Goal: Task Accomplishment & Management: Manage account settings

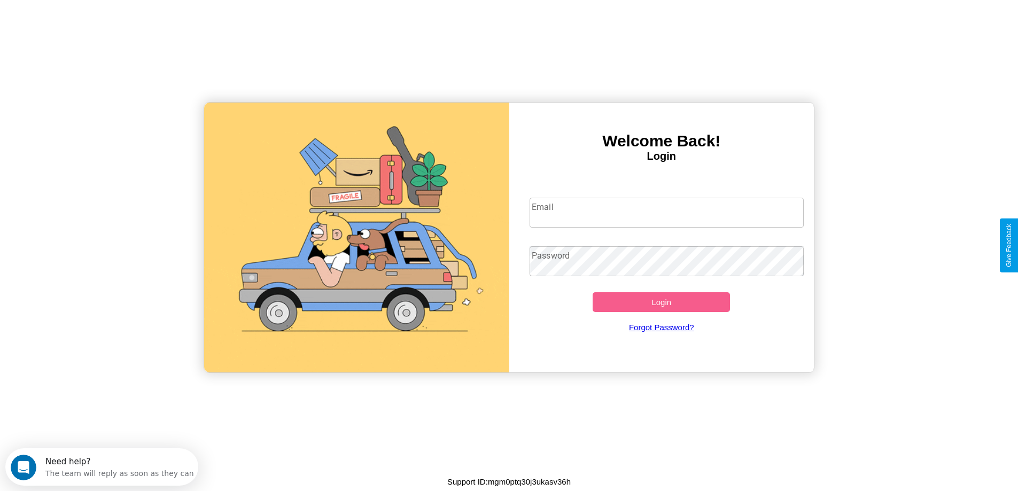
click at [666, 213] on input "Email" at bounding box center [666, 213] width 274 height 30
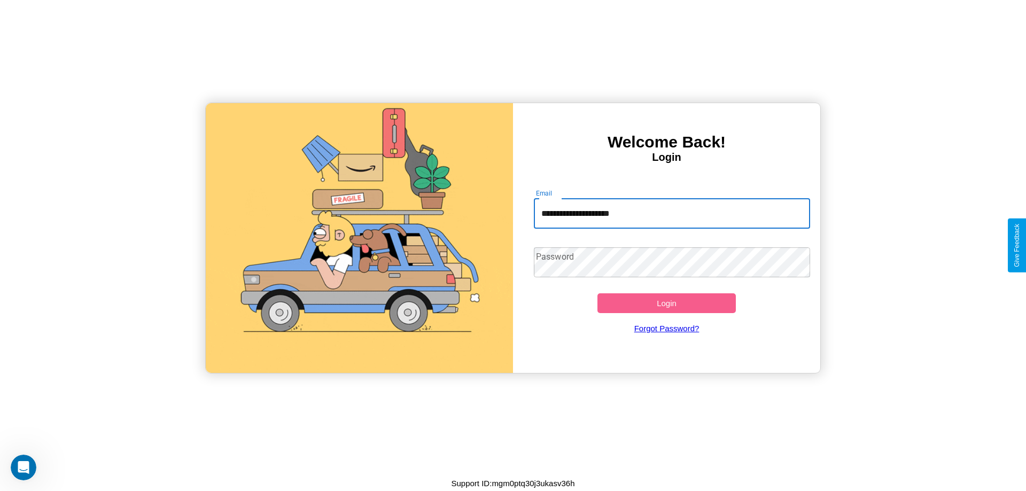
type input "**********"
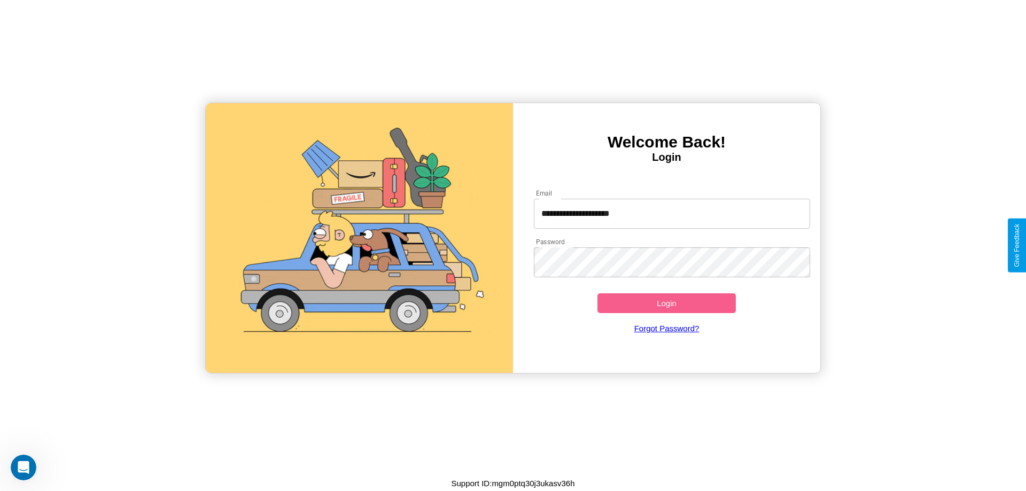
click at [666, 303] on button "Login" at bounding box center [666, 303] width 138 height 20
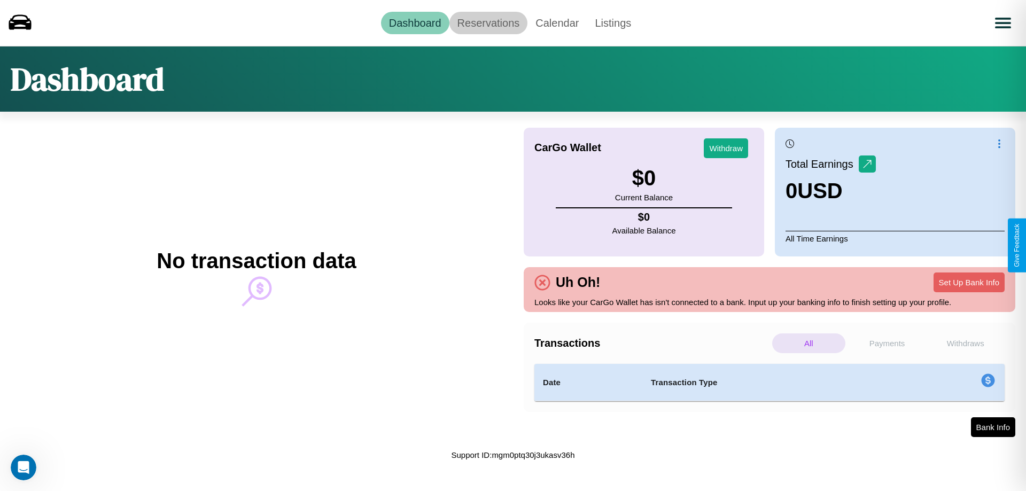
click at [488, 22] on link "Reservations" at bounding box center [488, 23] width 79 height 22
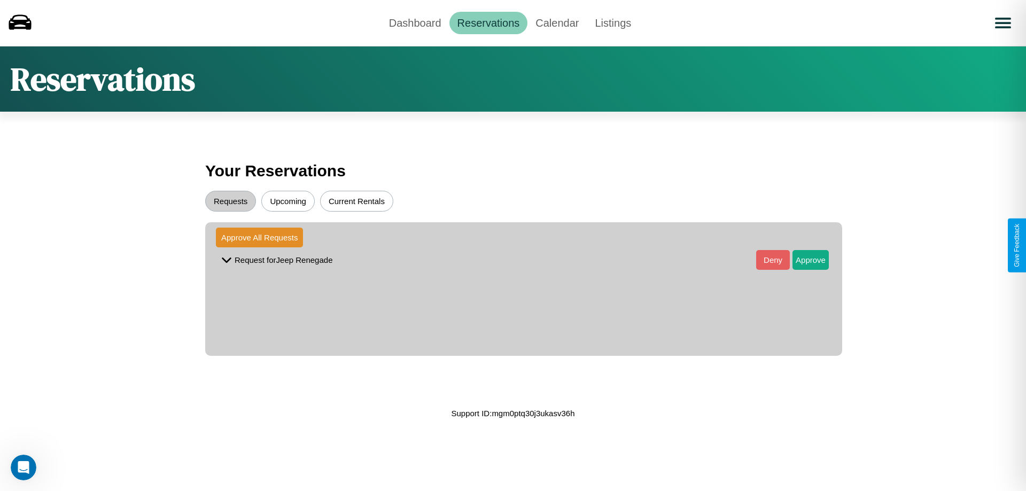
click at [288, 201] on button "Upcoming" at bounding box center [287, 201] width 53 height 21
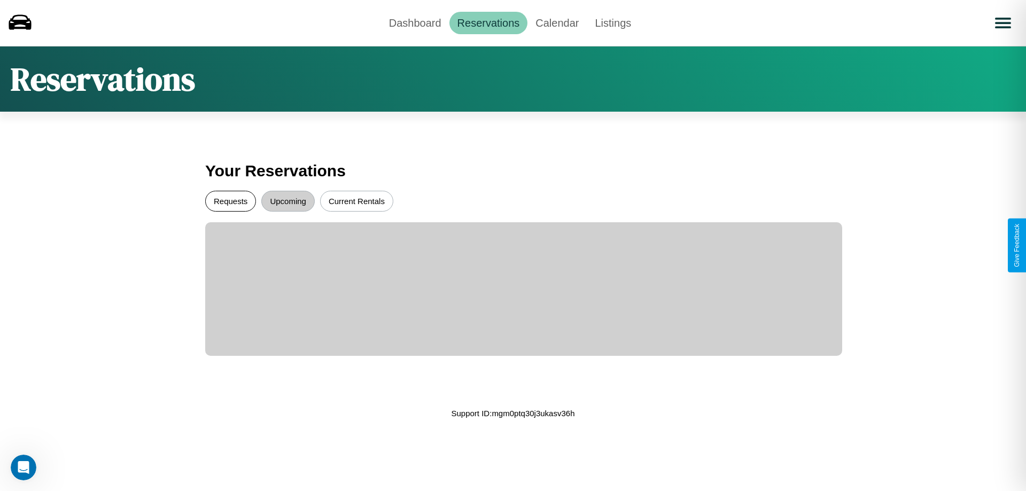
click at [230, 201] on button "Requests" at bounding box center [230, 201] width 51 height 21
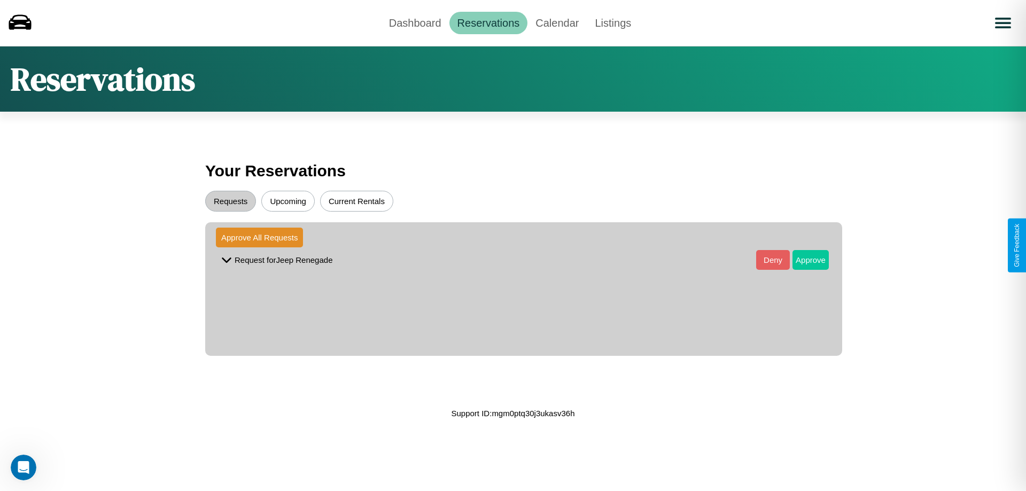
click at [802, 260] on button "Approve" at bounding box center [810, 260] width 36 height 20
